Goal: Navigation & Orientation: Find specific page/section

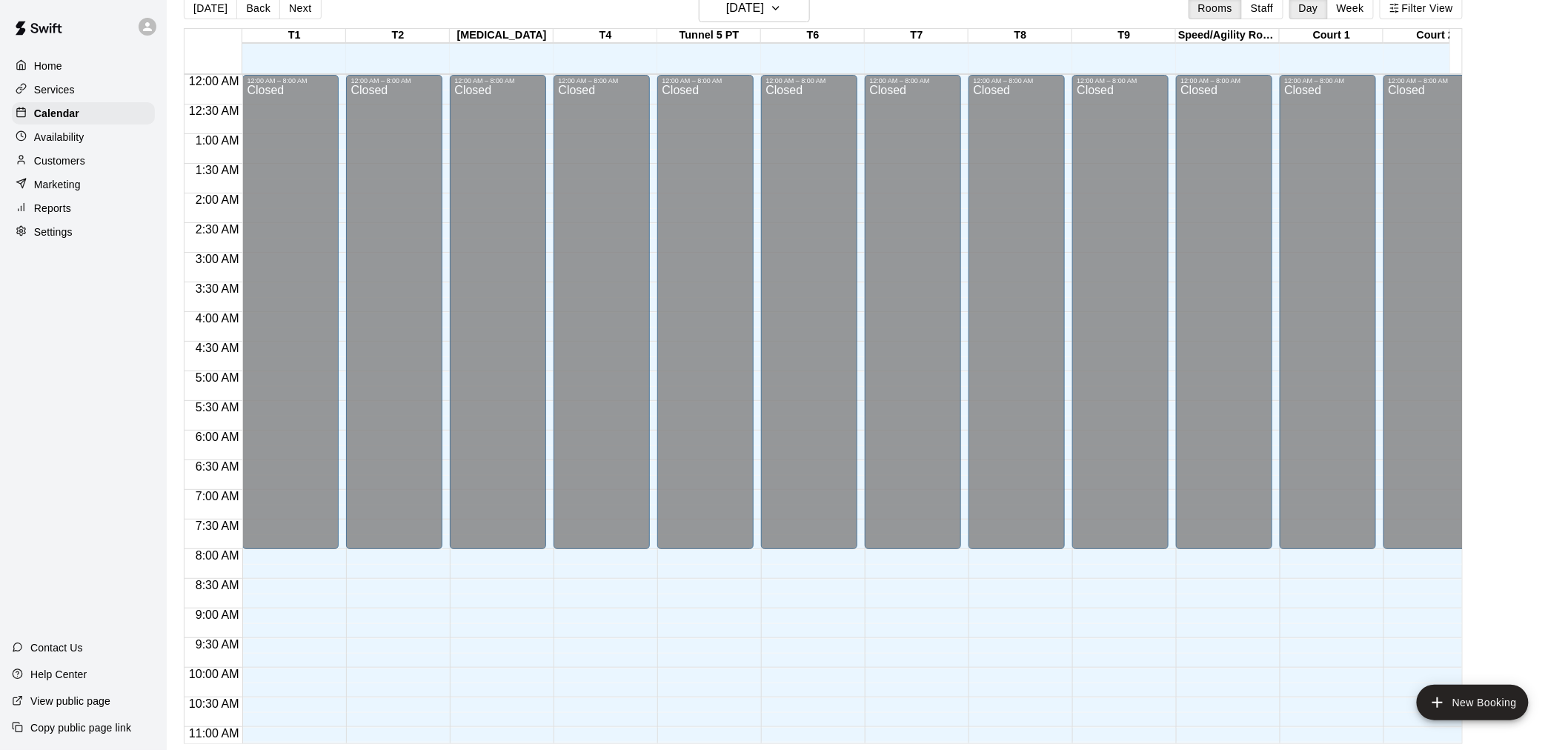
scroll to position [583, 0]
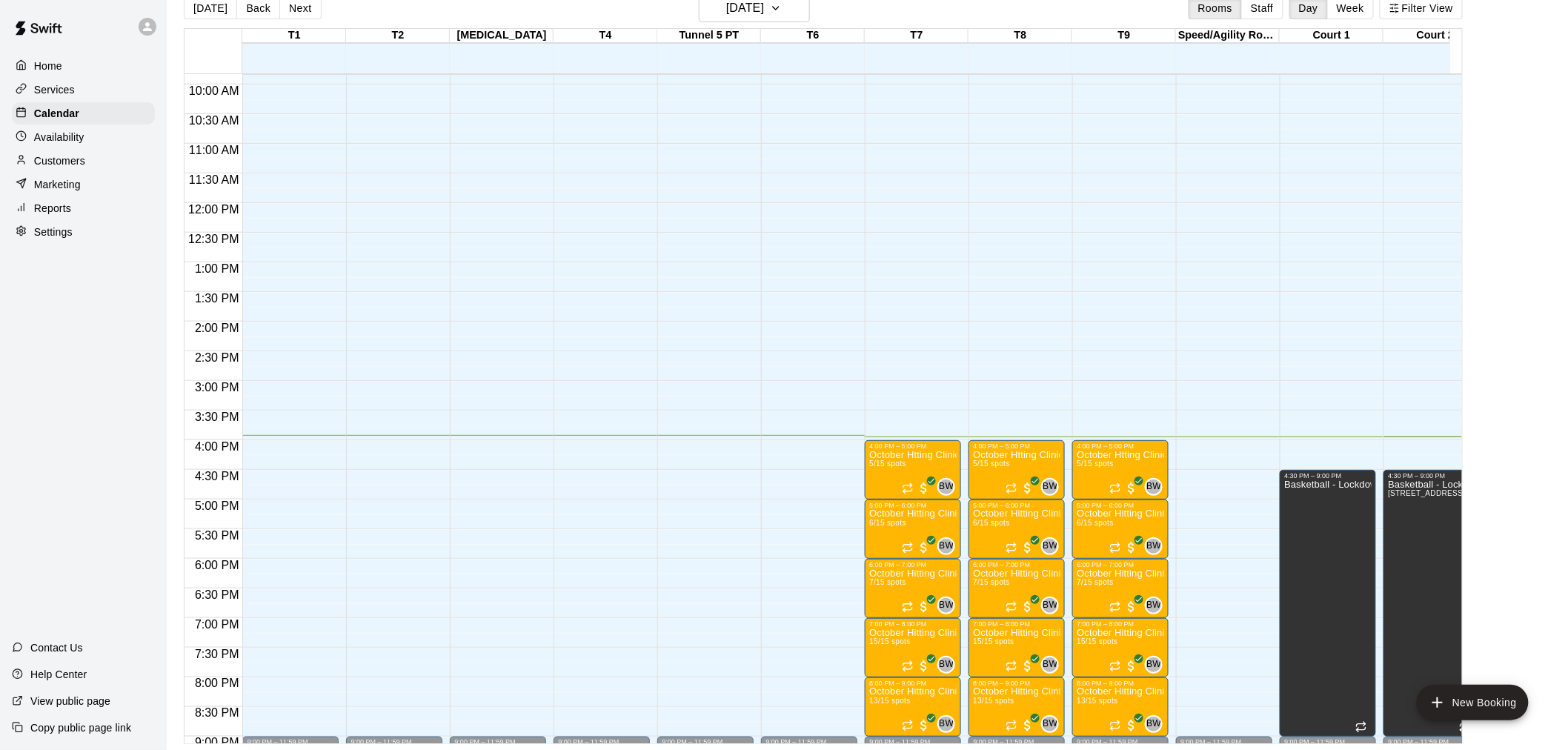
click at [71, 65] on div "Home" at bounding box center [83, 66] width 143 height 22
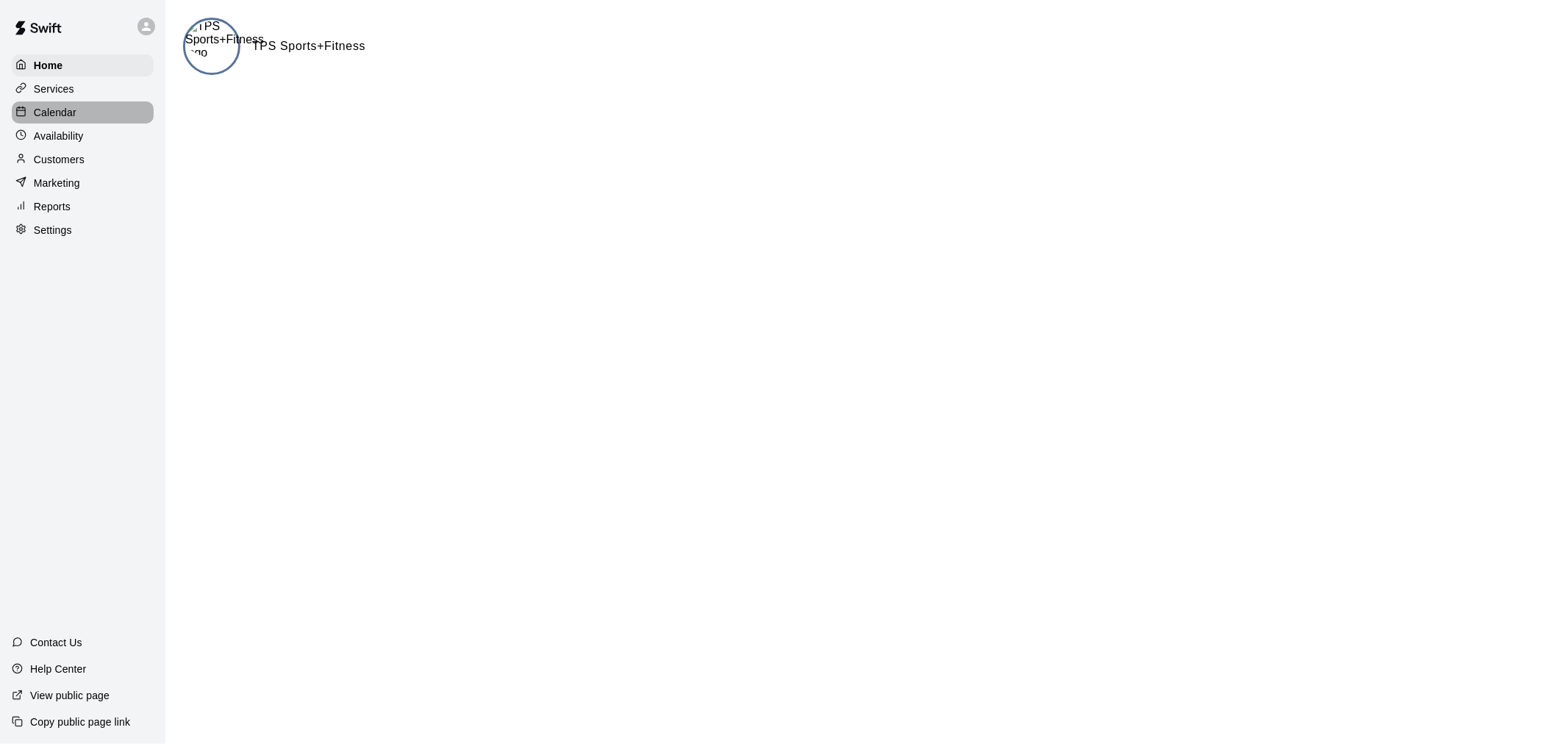
click at [70, 116] on p "Calendar" at bounding box center [55, 112] width 42 height 15
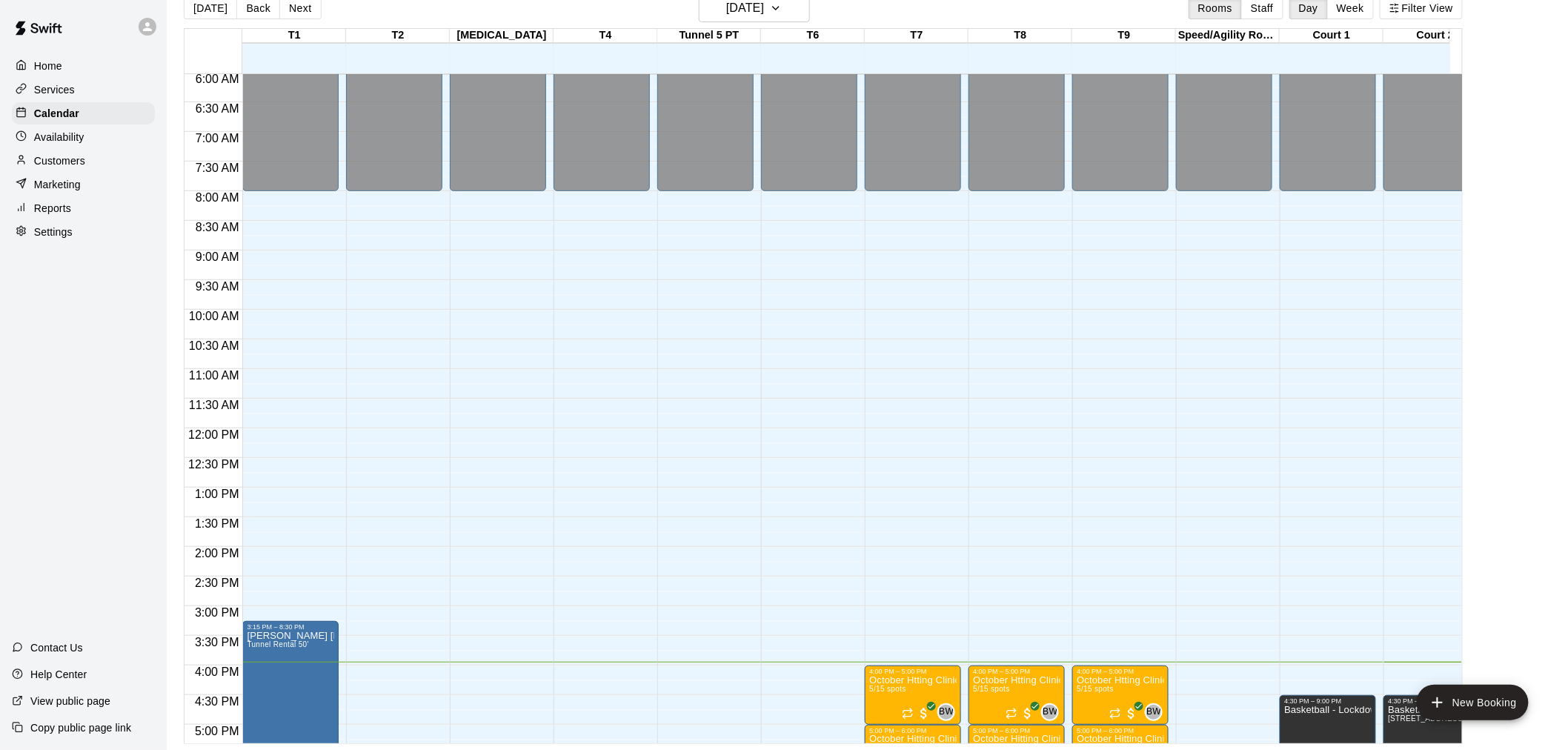
scroll to position [354, 0]
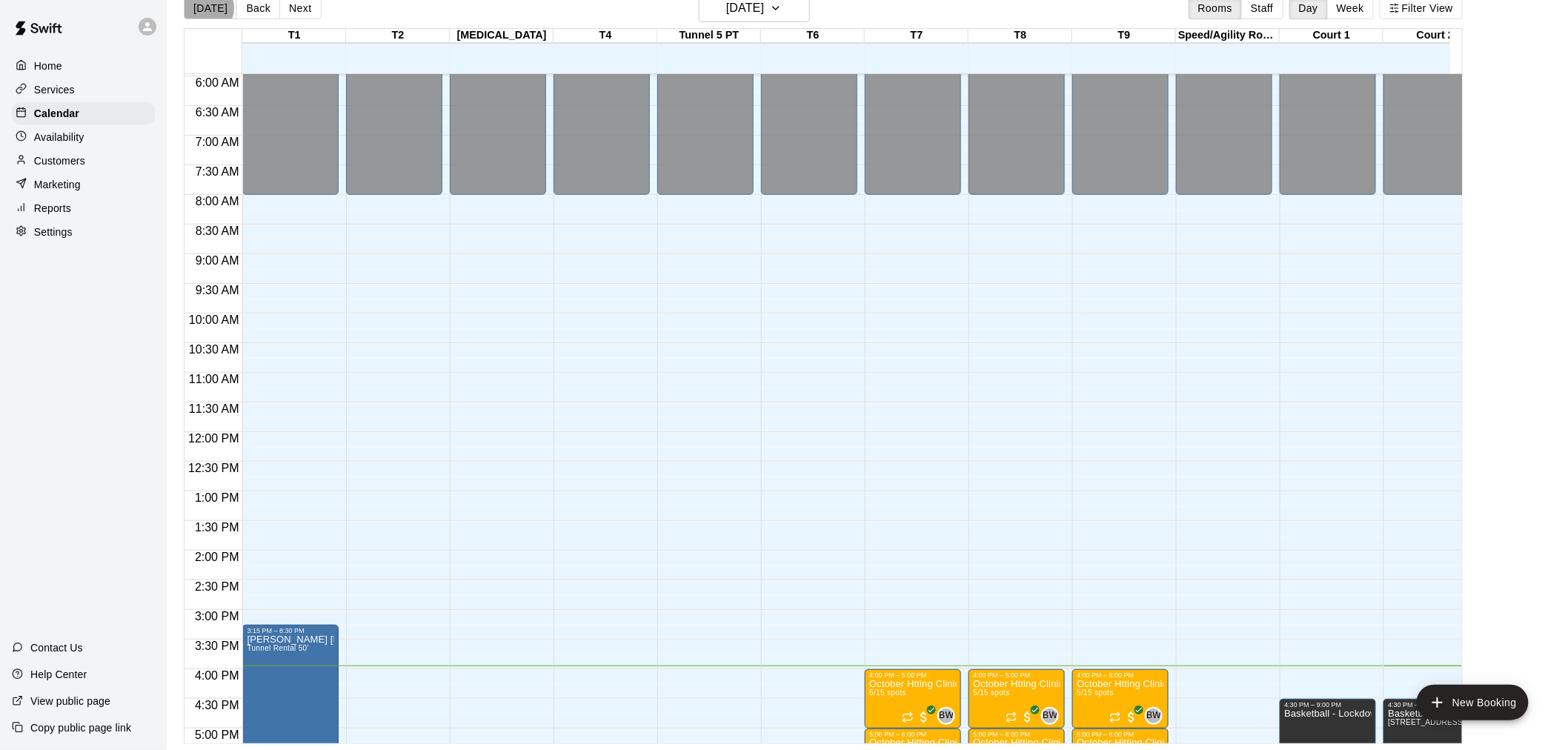
click at [206, 9] on button "[DATE]" at bounding box center [210, 8] width 54 height 22
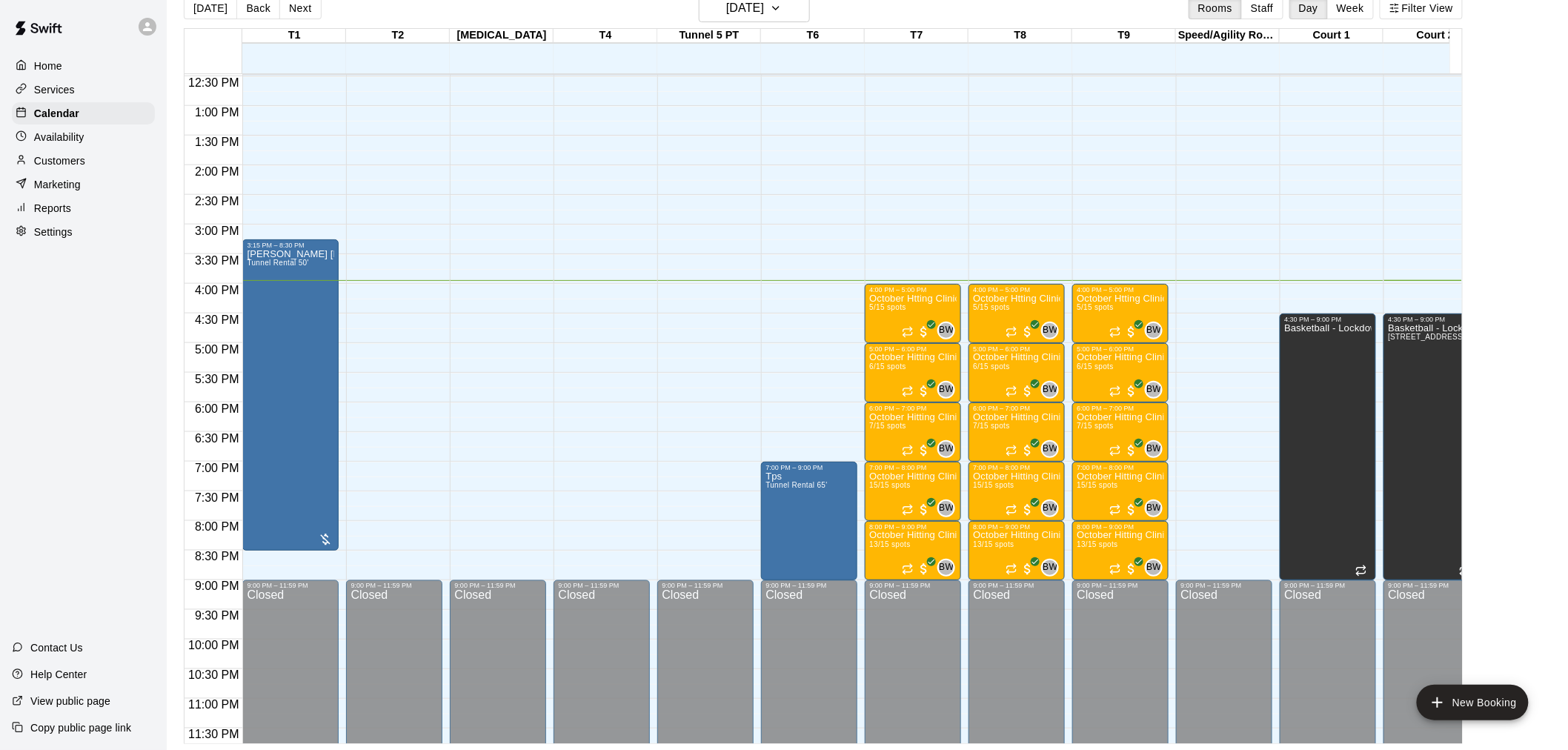
scroll to position [766, 0]
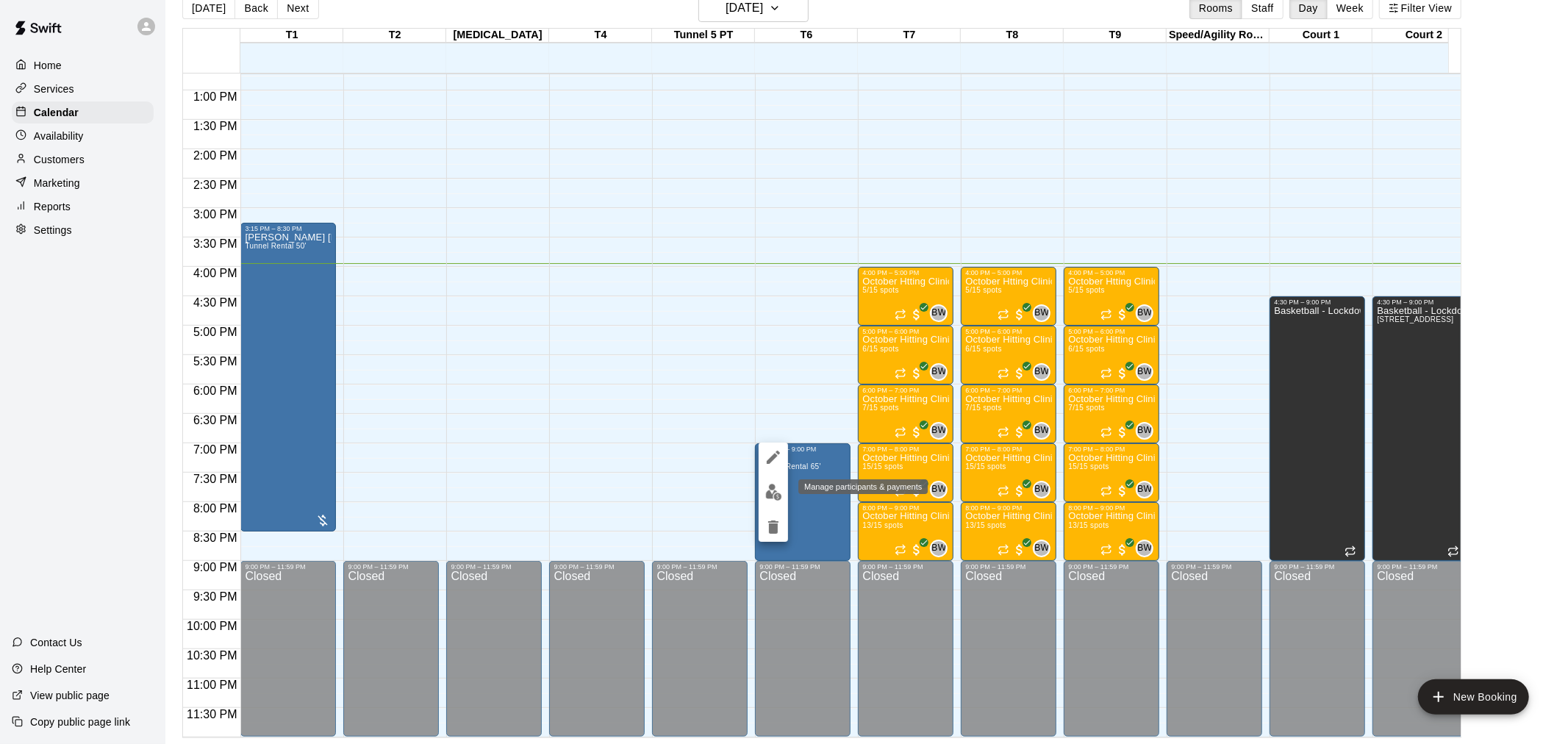
click at [761, 489] on button "edit" at bounding box center [774, 492] width 29 height 28
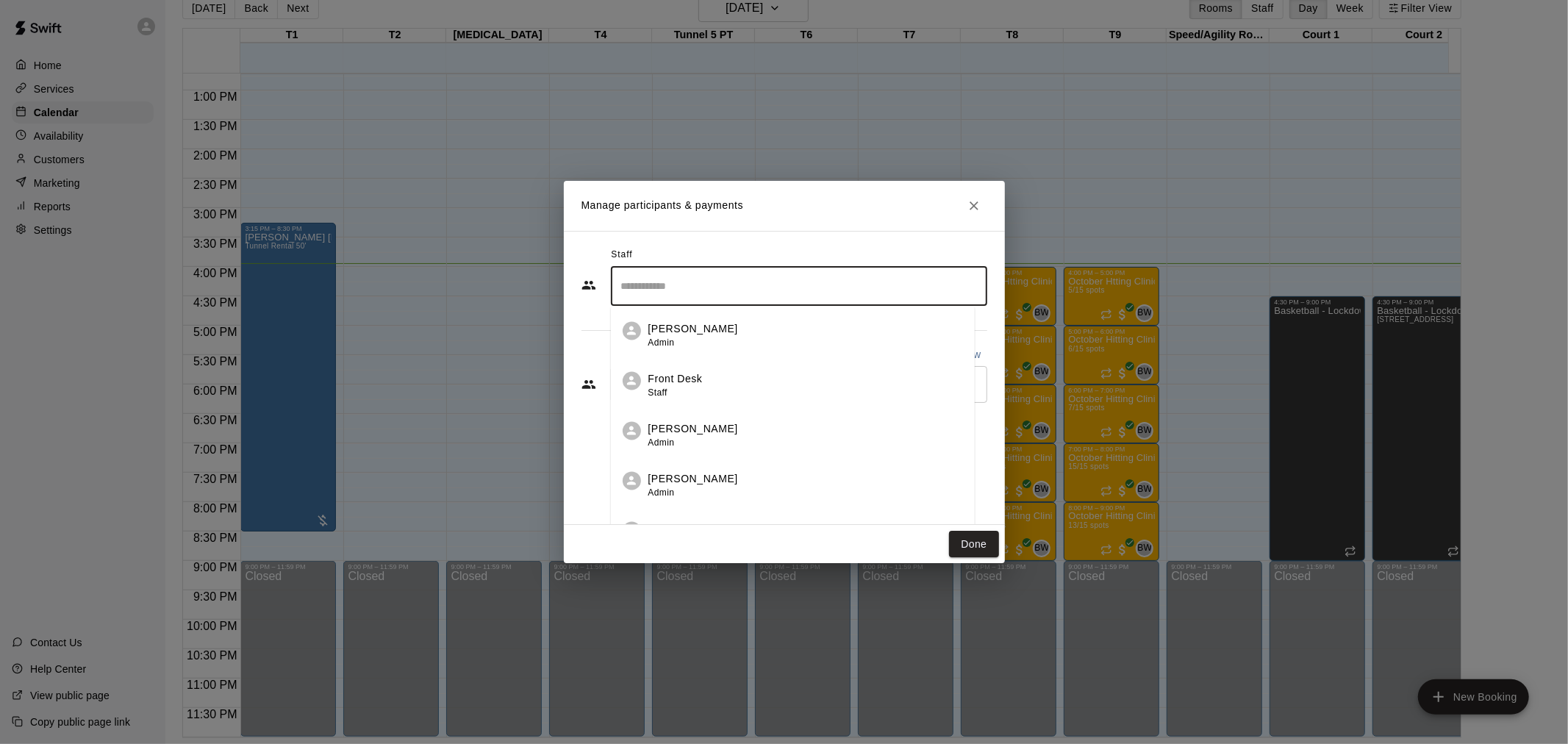
click at [827, 295] on input "Search staff" at bounding box center [799, 285] width 363 height 25
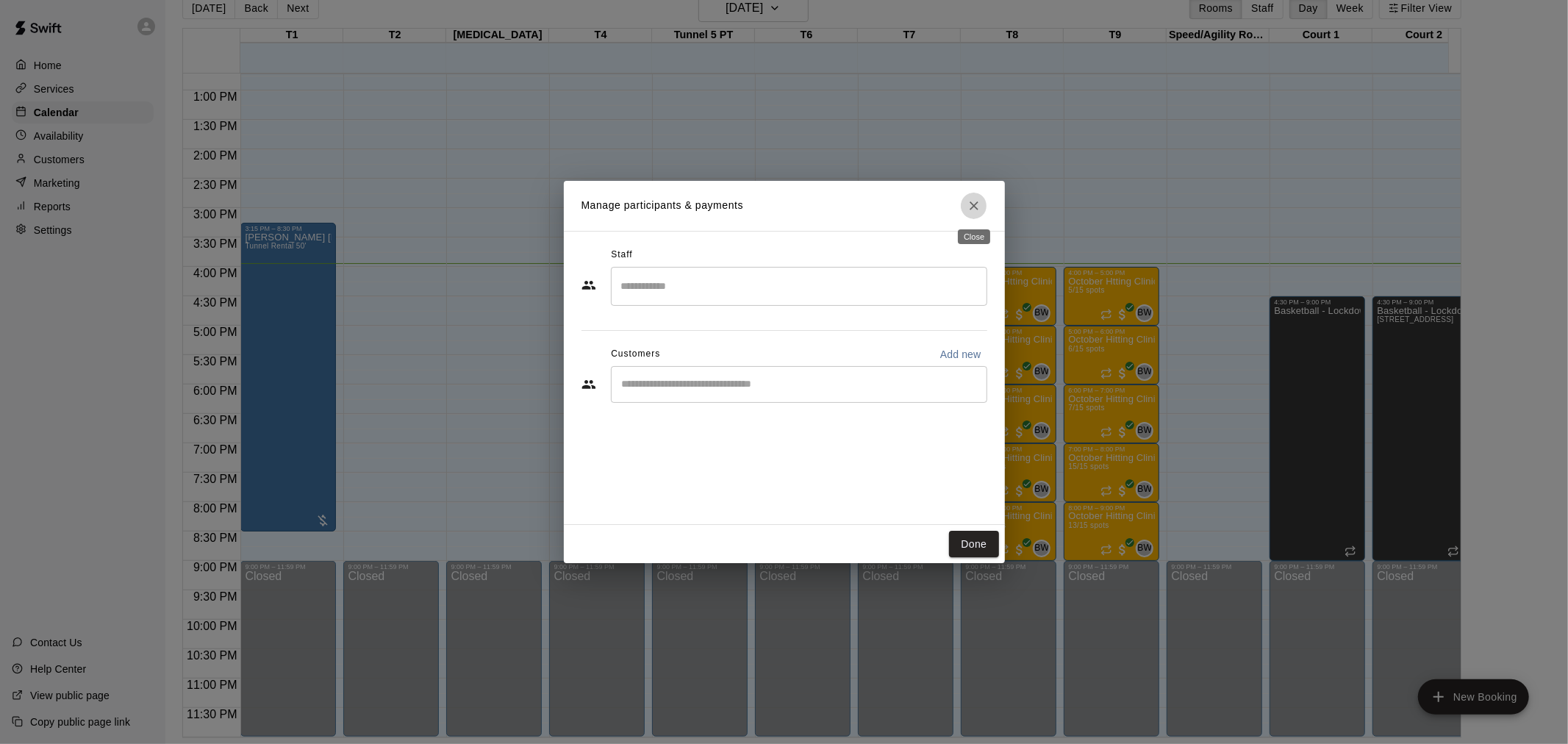
click at [975, 206] on icon "Close" at bounding box center [974, 205] width 15 height 15
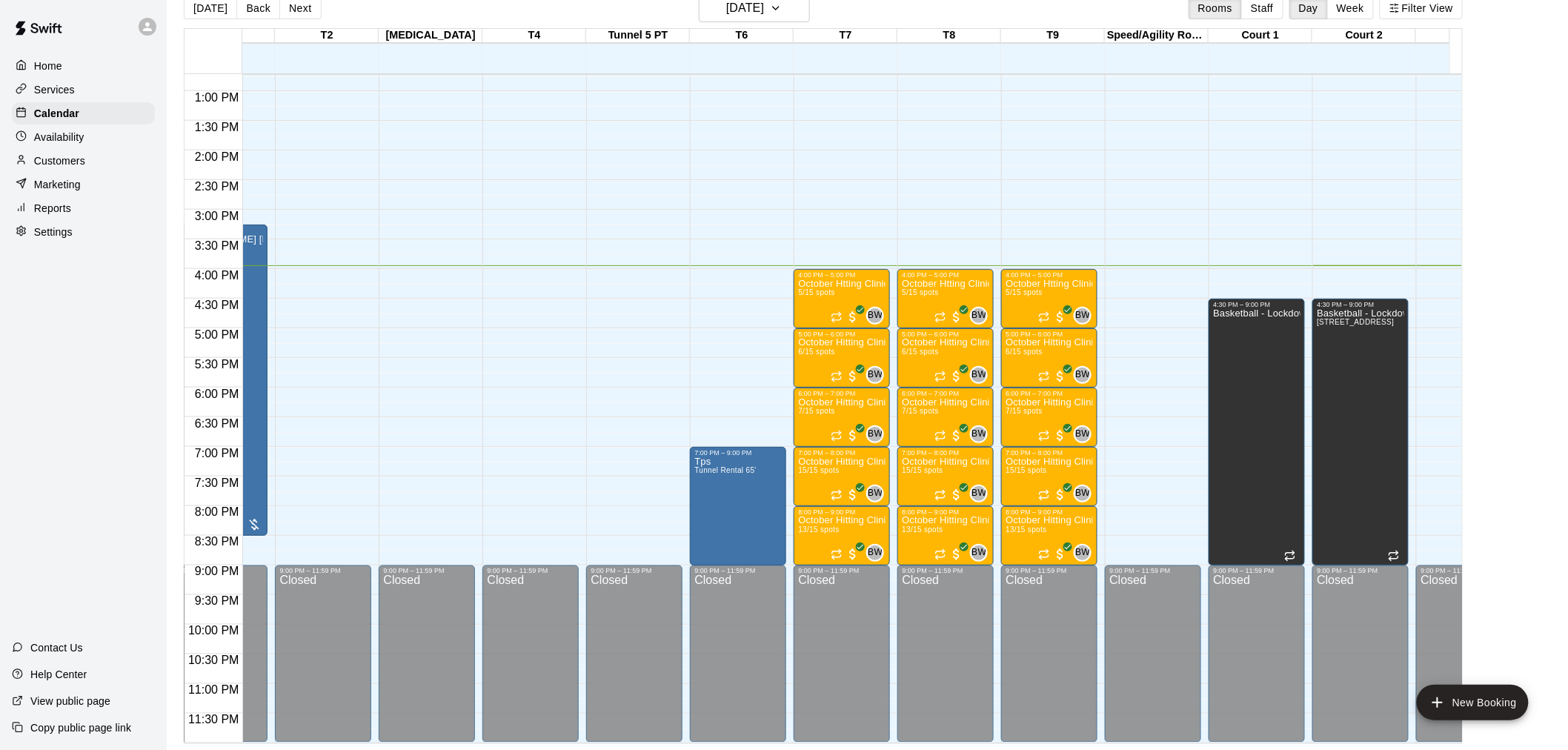
scroll to position [0, 0]
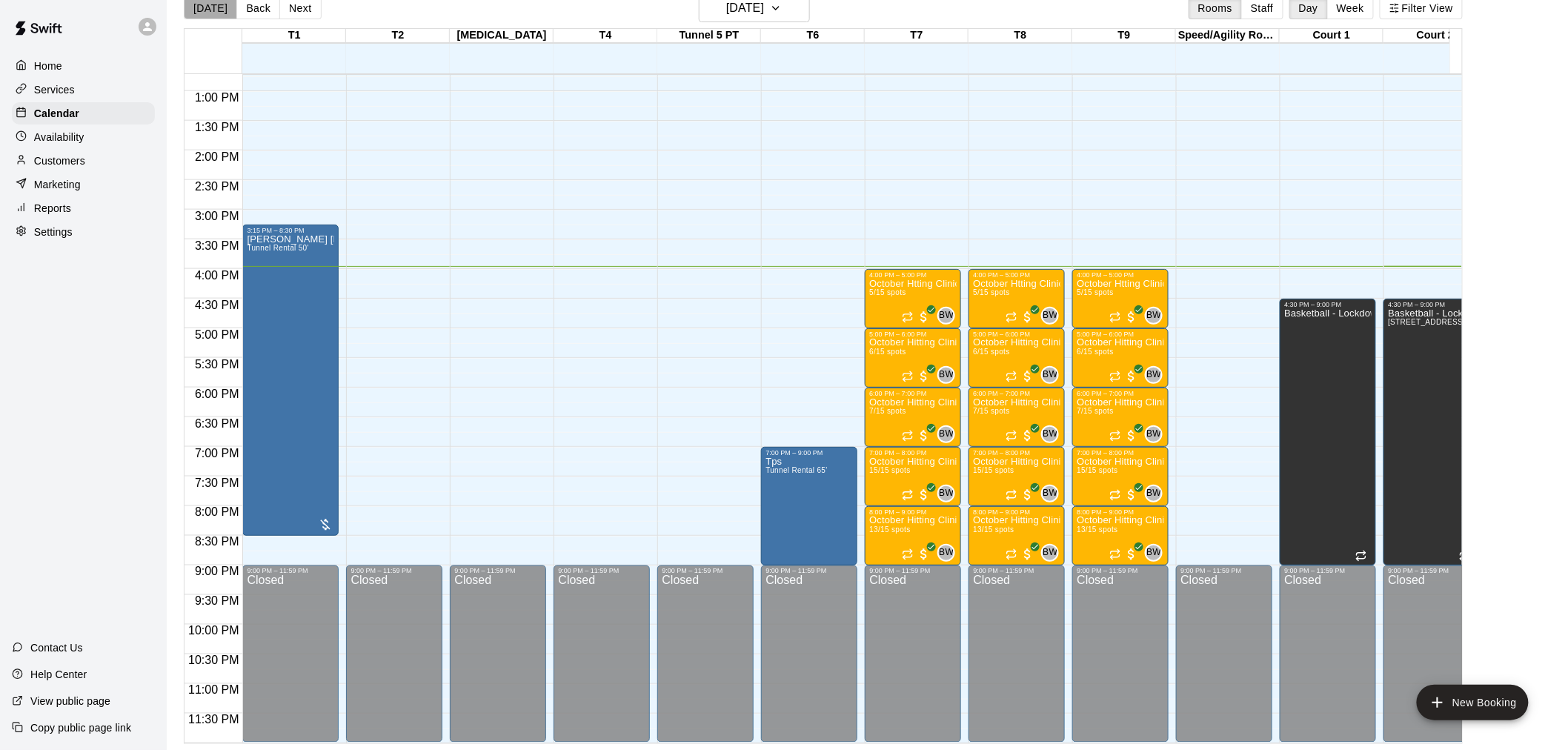
click at [212, 9] on button "[DATE]" at bounding box center [210, 8] width 54 height 22
click at [268, 9] on button "Back" at bounding box center [258, 8] width 43 height 22
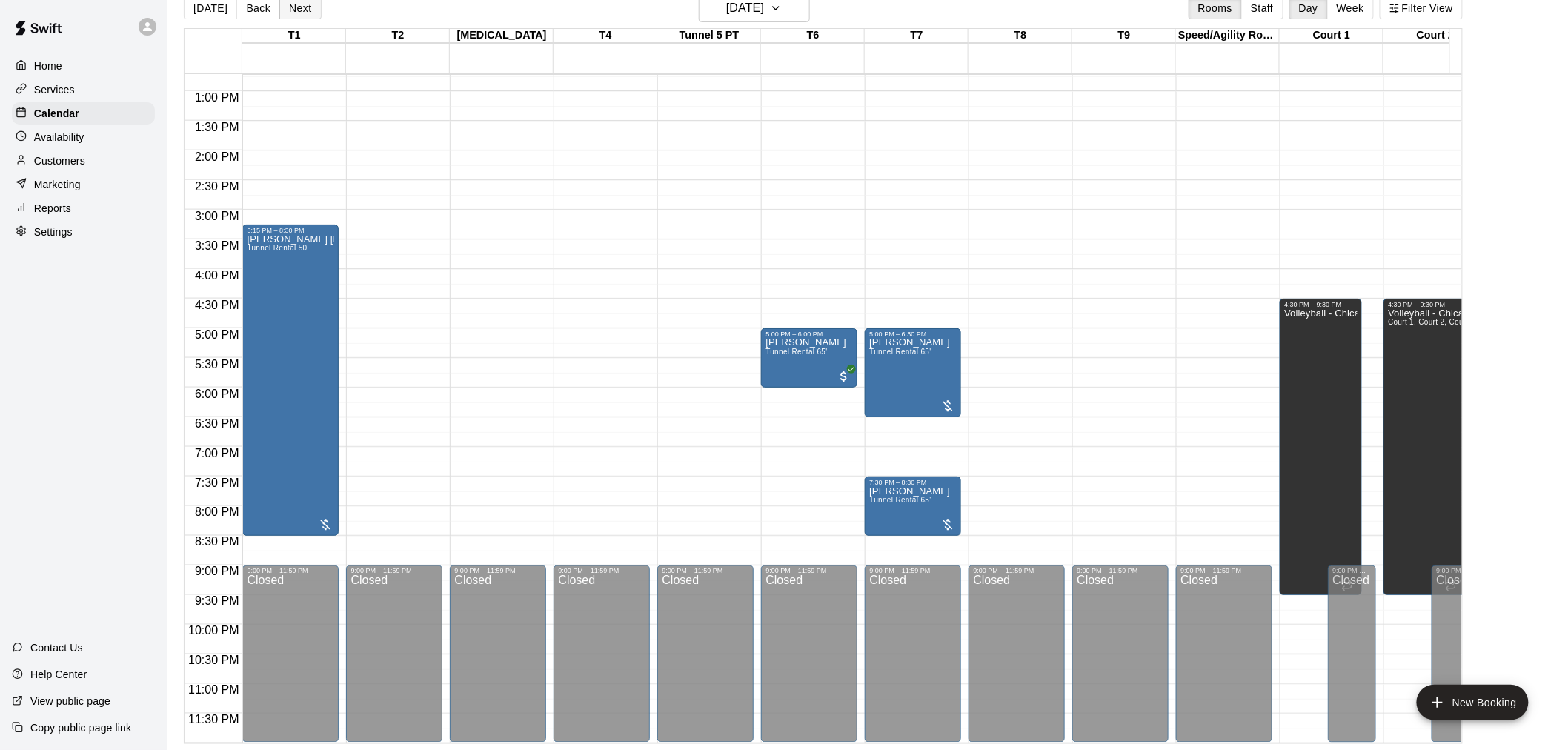
click at [298, 10] on button "Next" at bounding box center [299, 8] width 41 height 22
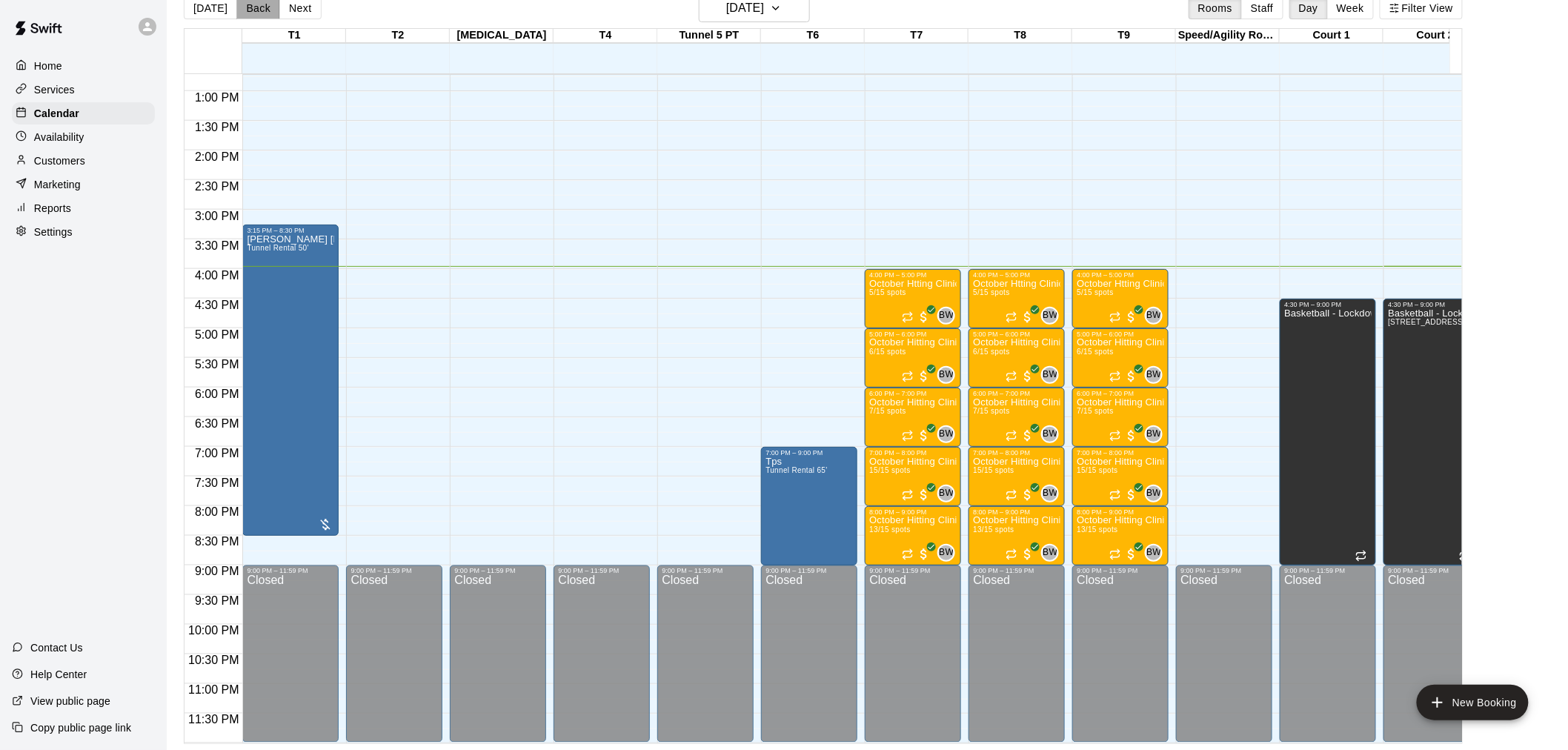
click at [270, 15] on button "Back" at bounding box center [258, 8] width 43 height 22
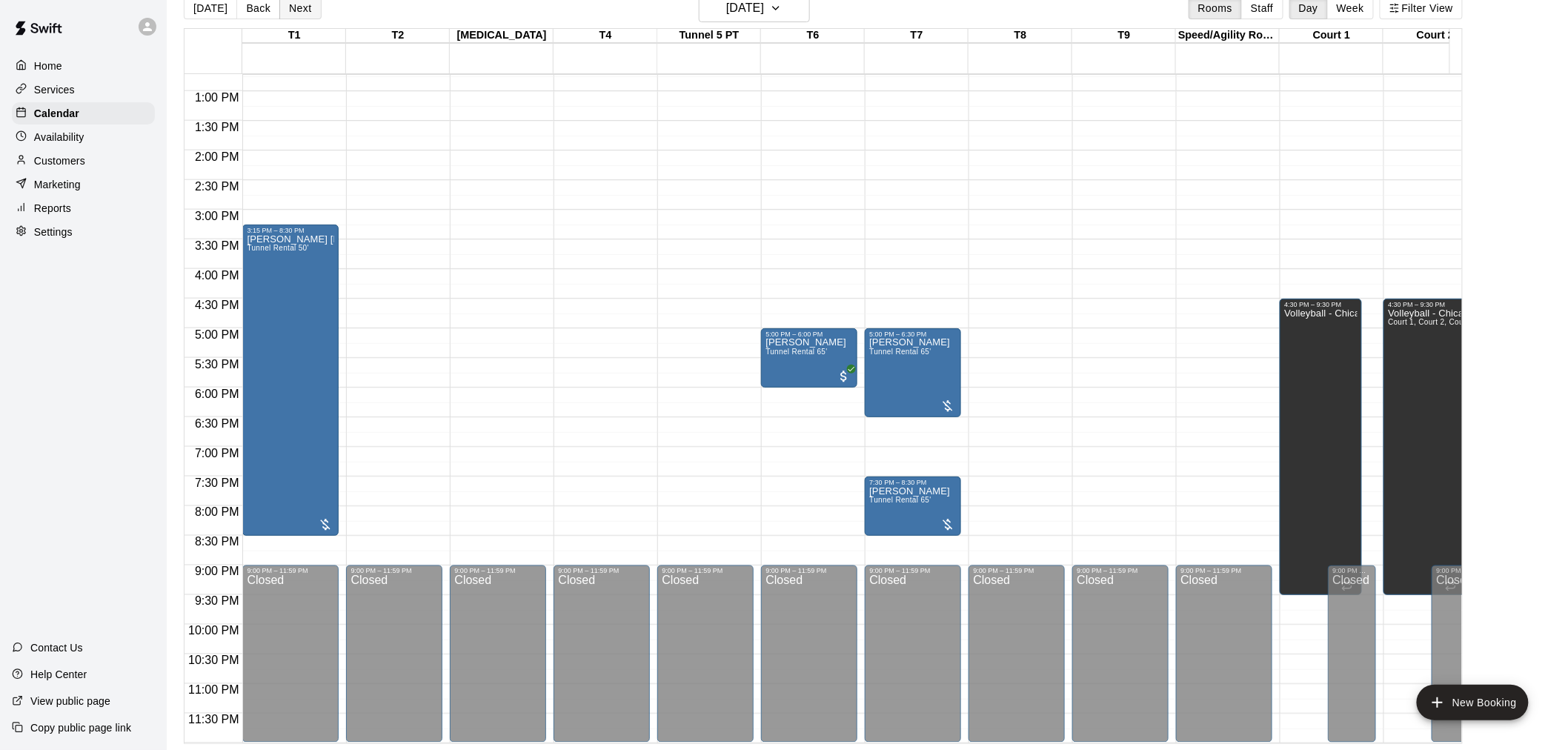
click at [293, 10] on button "Next" at bounding box center [299, 8] width 41 height 22
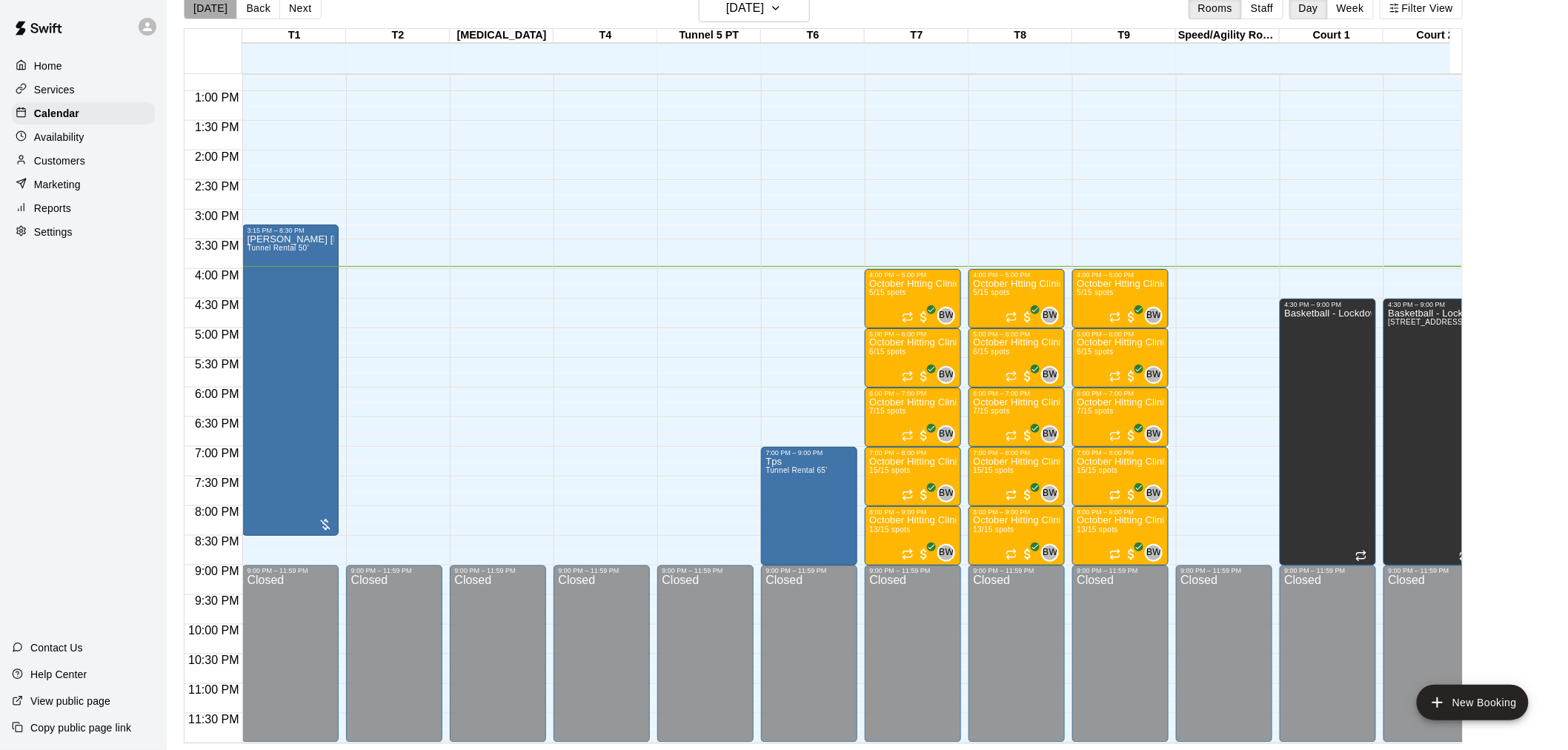
click at [216, 12] on button "[DATE]" at bounding box center [210, 8] width 54 height 22
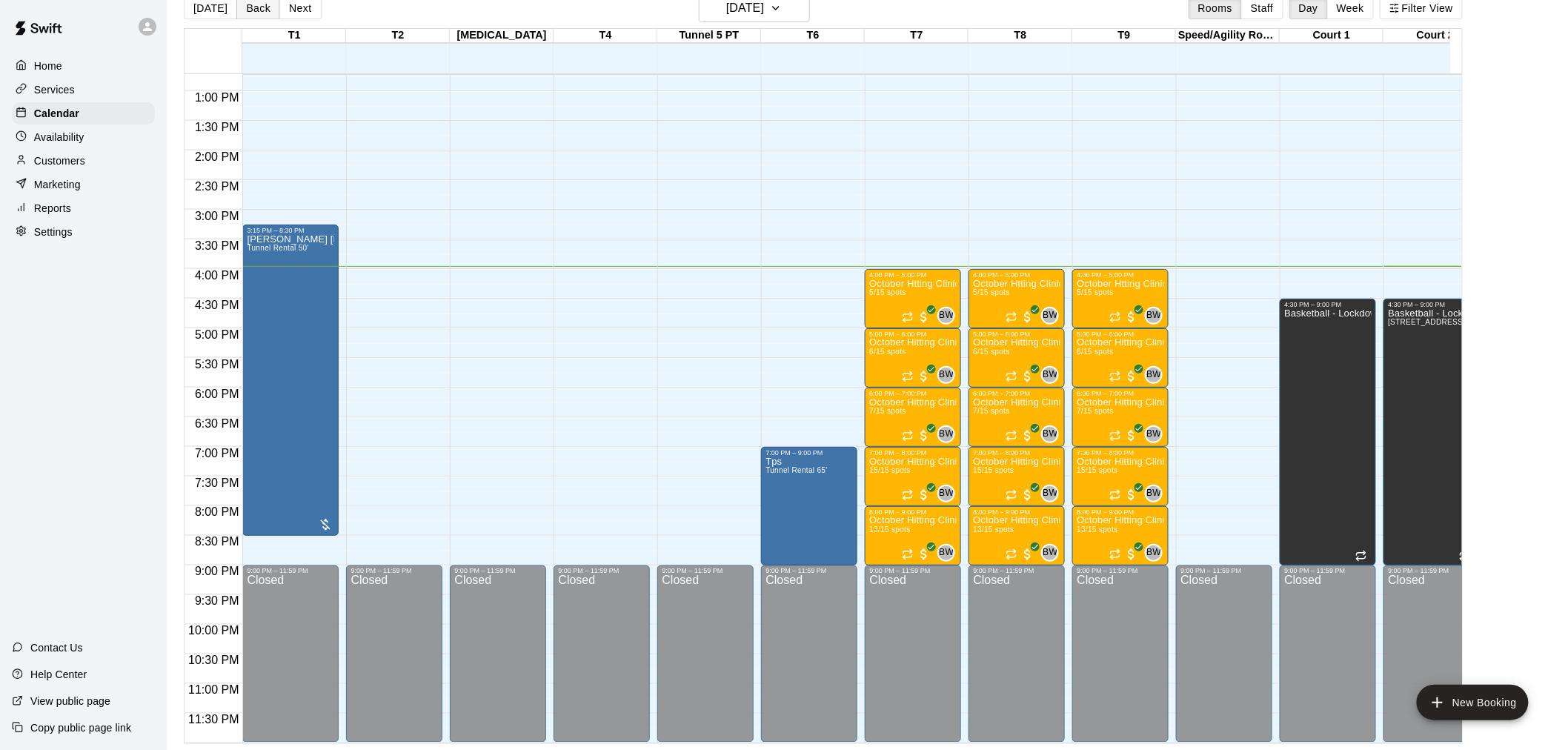
click at [245, 12] on button "Back" at bounding box center [258, 8] width 43 height 22
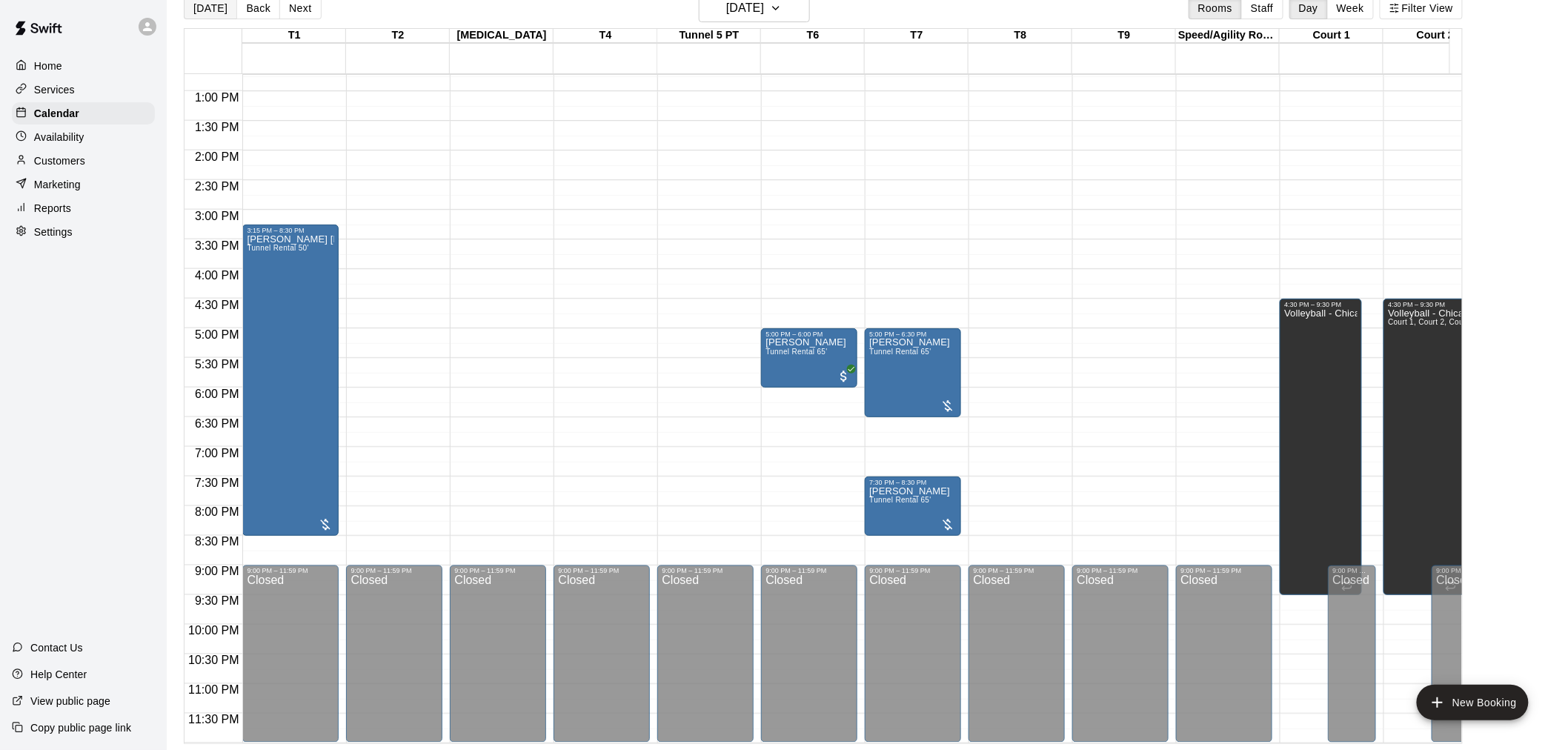
click at [203, 12] on button "[DATE]" at bounding box center [210, 8] width 54 height 22
